Goal: Use online tool/utility: Utilize a website feature to perform a specific function

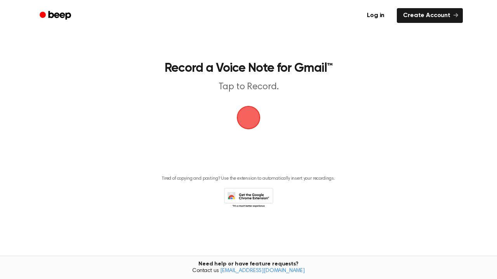
click at [251, 124] on span "button" at bounding box center [248, 118] width 22 height 22
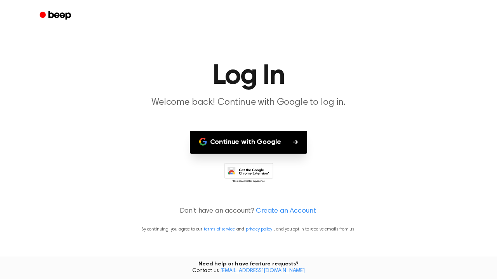
click at [260, 142] on button "Continue with Google" at bounding box center [249, 142] width 118 height 23
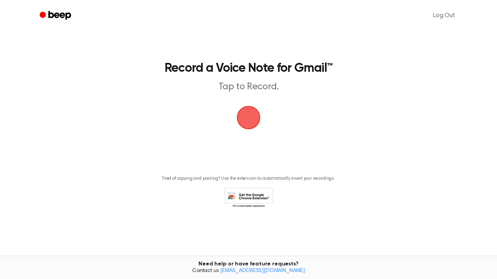
click at [250, 108] on span "button" at bounding box center [248, 118] width 22 height 22
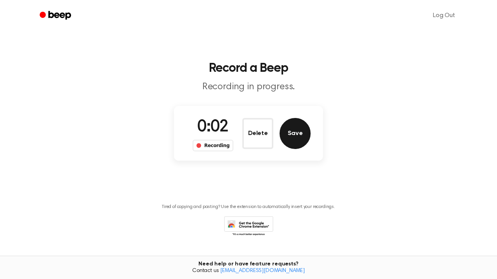
click at [297, 133] on button "Save" at bounding box center [294, 133] width 31 height 31
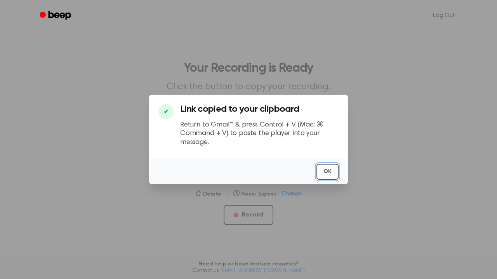
click at [325, 168] on button "OK" at bounding box center [327, 172] width 22 height 16
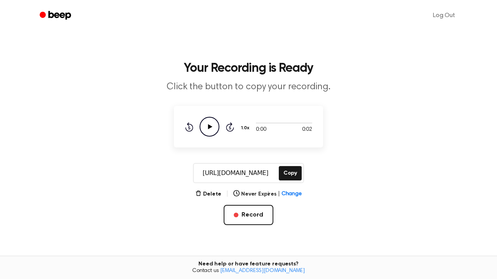
click at [210, 130] on icon "Play Audio" at bounding box center [209, 127] width 20 height 20
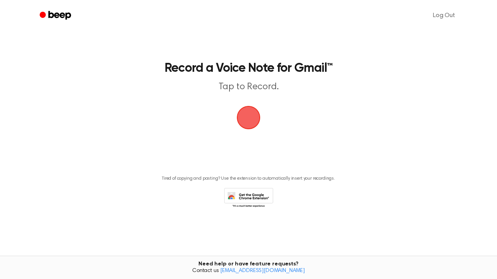
click at [254, 116] on span "button" at bounding box center [248, 118] width 38 height 38
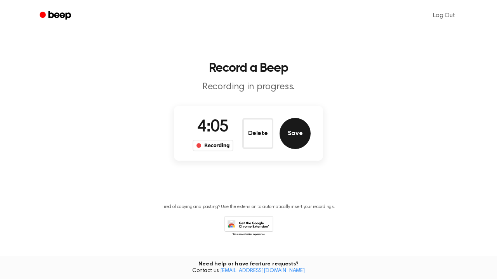
click at [297, 134] on button "Save" at bounding box center [294, 133] width 31 height 31
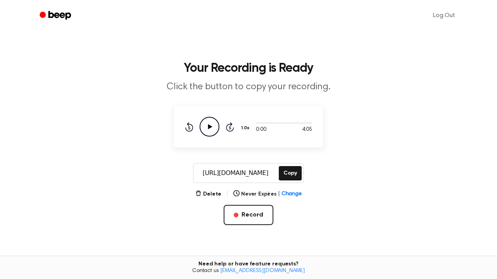
scroll to position [23, 0]
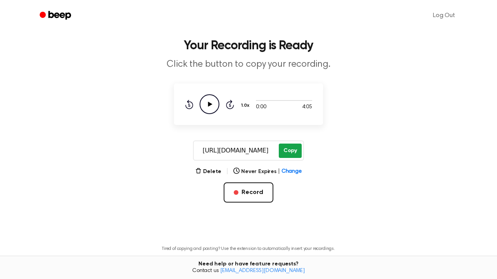
click at [289, 150] on button "Copy" at bounding box center [290, 151] width 23 height 14
